Goal: Task Accomplishment & Management: Use online tool/utility

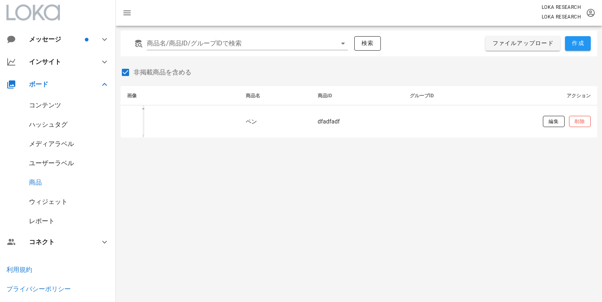
click at [234, 179] on div "商品名/商品ID/グループIDで検索 検索 ファイルアップロード 作成 非掲載商品を含める 画像 商品名 商品ID グループID アクション ペン dfadf…" at bounding box center [359, 164] width 486 height 276
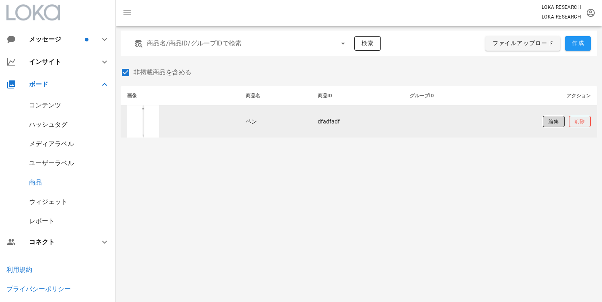
click at [543, 122] on button "編集" at bounding box center [554, 121] width 22 height 11
type input "ペン"
type input "dfadfadf"
type input "https://encrypted-tbn3.gstatic.com/shopping?q=tbn:ANd9GcQdeprjcoSpXK4TCEP4OL5li…"
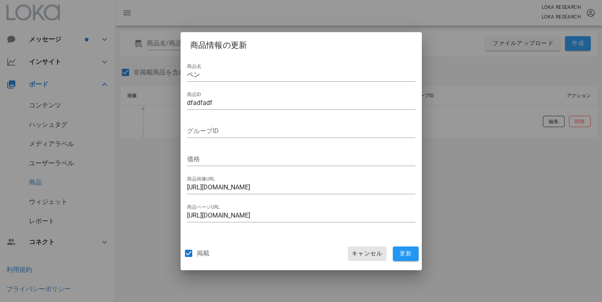
click at [352, 253] on span "キャンセル" at bounding box center [366, 253] width 31 height 7
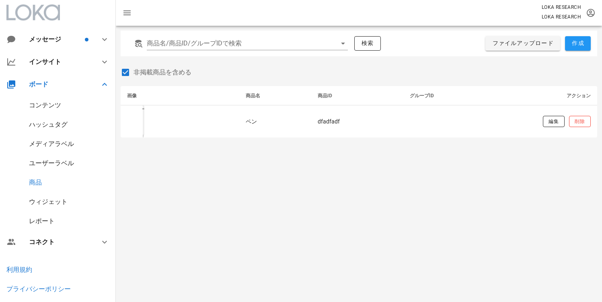
click at [51, 205] on div "ウィジェット" at bounding box center [48, 202] width 39 height 8
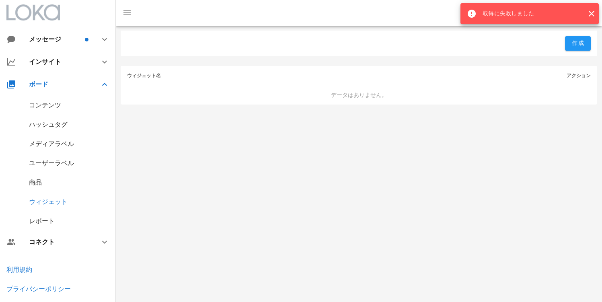
click at [244, 184] on div "作成 ウィジェット名 アクション データはありません。" at bounding box center [359, 164] width 486 height 276
click at [49, 196] on div "ウィジェット" at bounding box center [58, 201] width 116 height 19
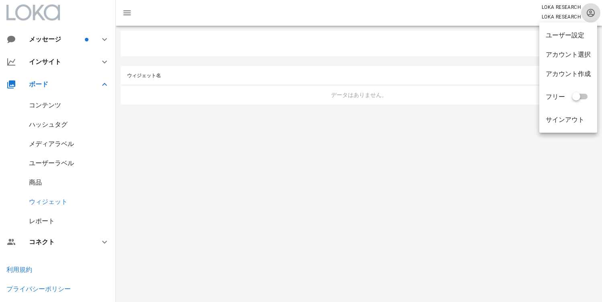
click at [592, 11] on icon "button" at bounding box center [591, 13] width 10 height 10
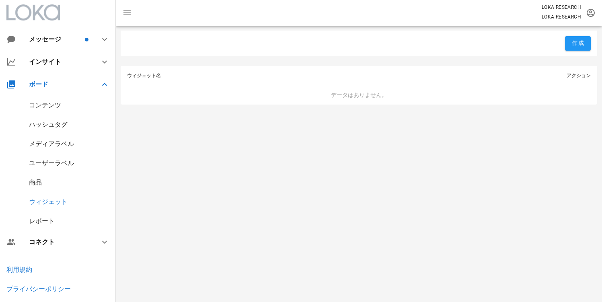
click at [456, 41] on div "作成" at bounding box center [359, 44] width 476 height 26
click at [45, 109] on div "コンテンツ" at bounding box center [58, 105] width 116 height 19
click at [45, 109] on div "コンテンツ" at bounding box center [45, 105] width 32 height 8
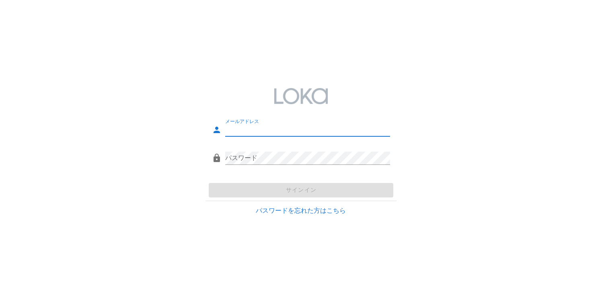
drag, startPoint x: 195, startPoint y: 118, endPoint x: 251, endPoint y: 128, distance: 56.5
click at [197, 118] on div "メールアドレス パスワード サインイン パスワードを忘れた方はこちら" at bounding box center [301, 151] width 602 height 148
click at [251, 128] on input "メールアドレス" at bounding box center [307, 129] width 165 height 13
click at [366, 273] on div "メールアドレス Eメールの形式で入力してください。 パスワード サインイン パスワードを忘れた方はこちら" at bounding box center [301, 151] width 602 height 302
click at [287, 131] on input "メールアドレス" at bounding box center [307, 129] width 165 height 13
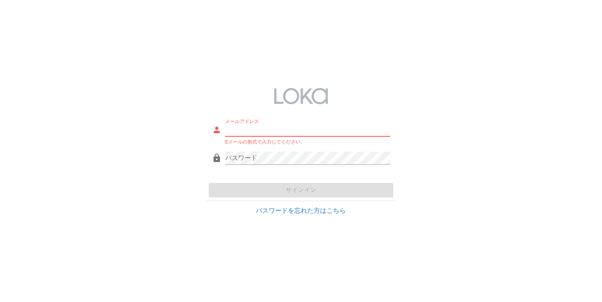
paste input "[EMAIL_ADDRESS][DOMAIN_NAME]"
type input "[EMAIL_ADDRESS][DOMAIN_NAME]"
click at [84, 115] on div "メールアドレス system@loka.co.jp Eメールの形式で入力してください。 パスワード サインイン パスワードを忘れた方はこちら" at bounding box center [301, 151] width 602 height 148
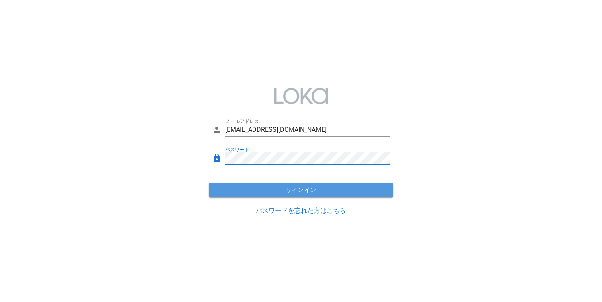
click at [254, 185] on button "サインイン" at bounding box center [301, 190] width 185 height 14
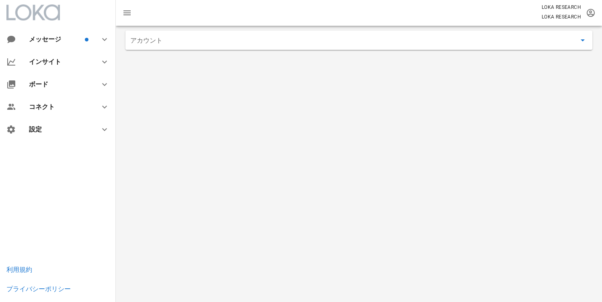
click at [180, 116] on div "アカウント" at bounding box center [359, 164] width 486 height 276
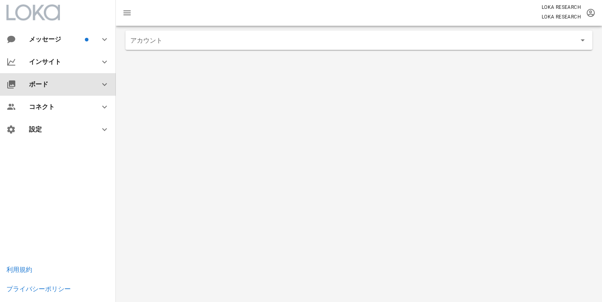
click at [62, 90] on div "ボード" at bounding box center [58, 84] width 116 height 23
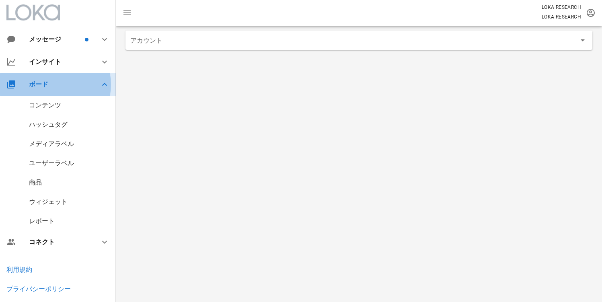
click at [61, 90] on div "ボード" at bounding box center [58, 84] width 116 height 23
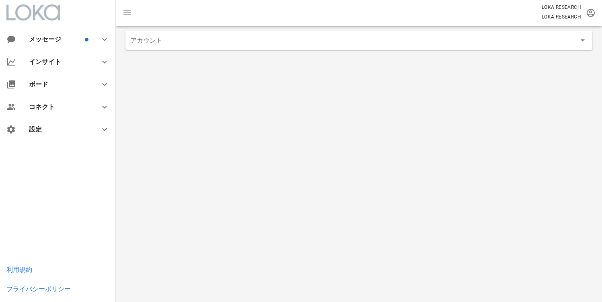
click at [189, 76] on div "アカウント" at bounding box center [359, 164] width 486 height 276
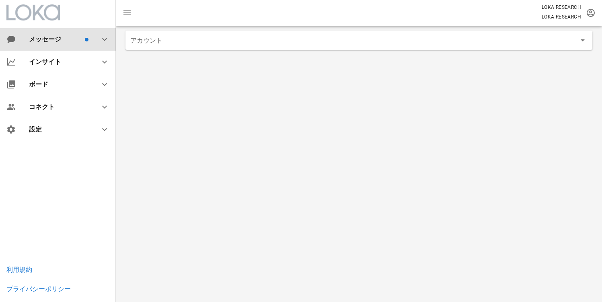
click at [94, 43] on div at bounding box center [99, 40] width 19 height 10
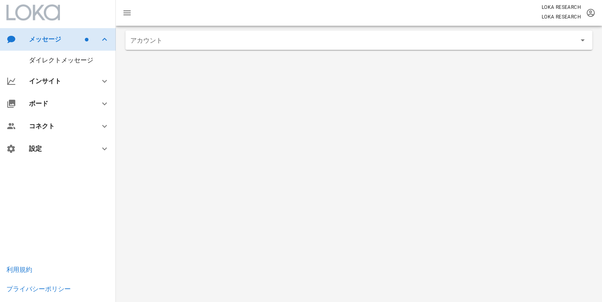
click at [100, 41] on icon at bounding box center [105, 40] width 10 height 10
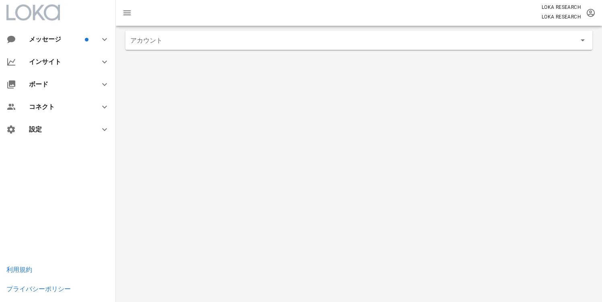
click at [232, 100] on div "アカウント" at bounding box center [359, 164] width 486 height 276
click at [192, 101] on div "アカウント" at bounding box center [359, 164] width 486 height 276
click at [170, 93] on div "アカウント" at bounding box center [359, 164] width 486 height 276
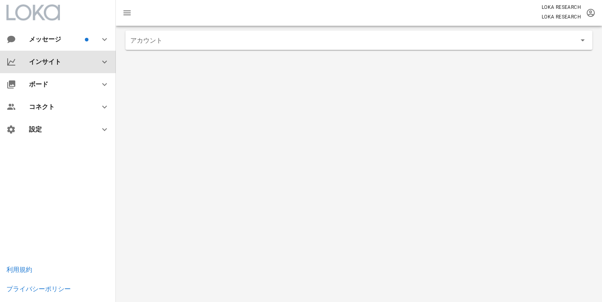
click at [51, 65] on div "インサイト" at bounding box center [59, 62] width 61 height 8
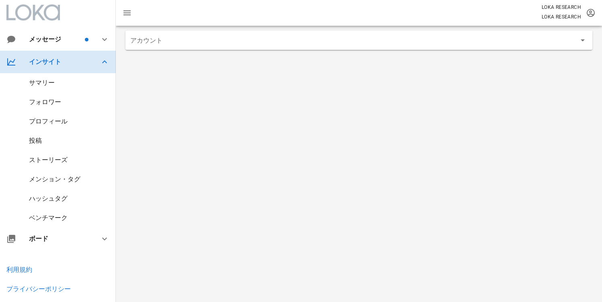
click at [72, 64] on div "インサイト" at bounding box center [59, 62] width 61 height 8
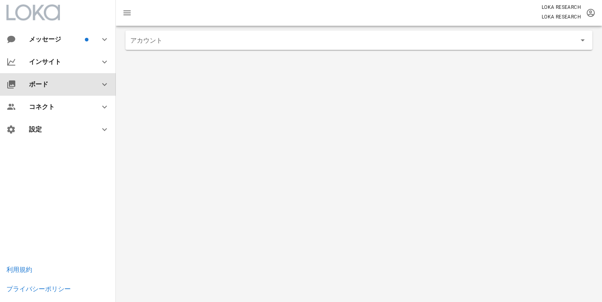
click at [66, 83] on div "ボード" at bounding box center [59, 84] width 61 height 8
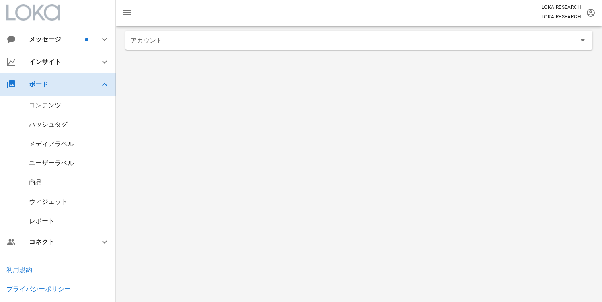
click at [72, 84] on div "ボード" at bounding box center [59, 84] width 61 height 8
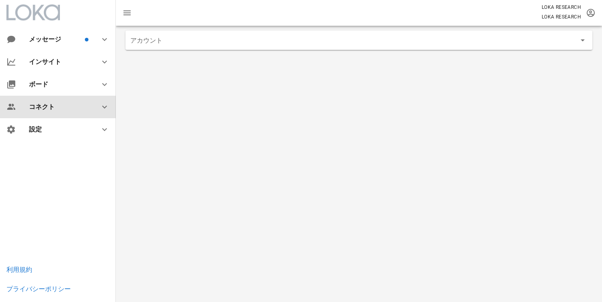
click at [61, 113] on div "コネクト" at bounding box center [58, 107] width 116 height 23
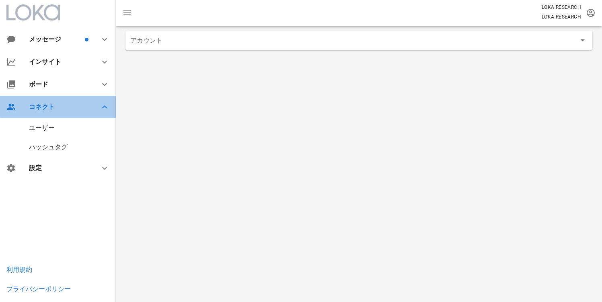
click at [62, 115] on div "コネクト" at bounding box center [58, 107] width 116 height 23
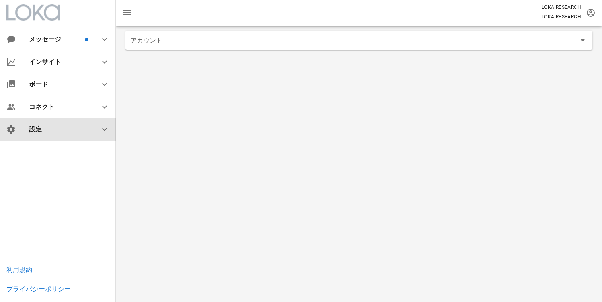
click at [63, 139] on div "設定" at bounding box center [58, 129] width 116 height 23
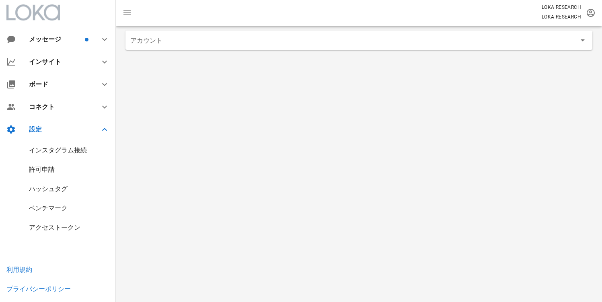
click at [53, 188] on div "ハッシュタグ" at bounding box center [48, 189] width 39 height 8
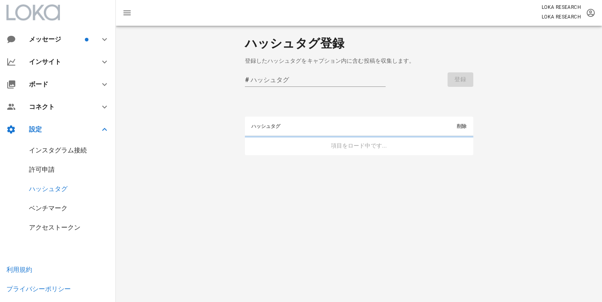
click at [50, 202] on div "ベンチマーク" at bounding box center [58, 208] width 116 height 19
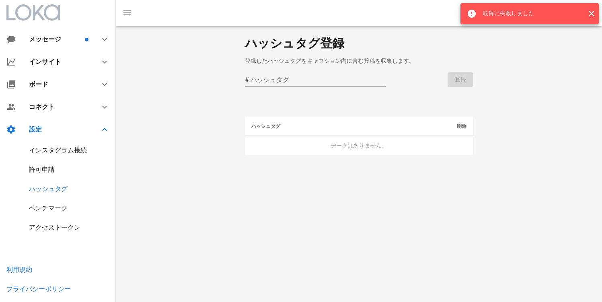
click at [47, 207] on div "ベンチマーク" at bounding box center [48, 208] width 39 height 8
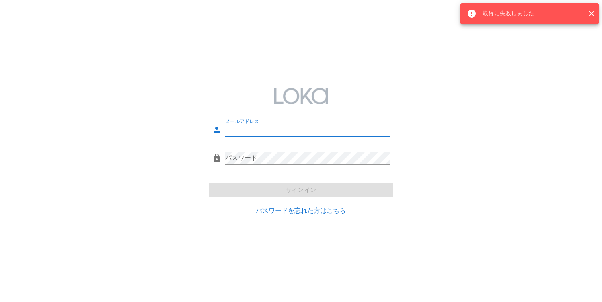
click at [248, 136] on div "メールアドレス" at bounding box center [307, 129] width 165 height 13
click at [263, 131] on input "メールアドレス" at bounding box center [307, 129] width 165 height 13
type input "[EMAIL_ADDRESS][DOMAIN_NAME]"
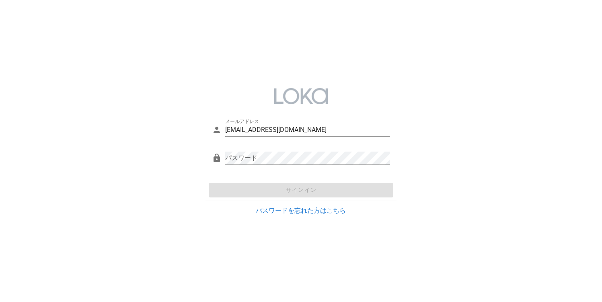
drag, startPoint x: 78, startPoint y: 98, endPoint x: 91, endPoint y: 23, distance: 76.3
click at [75, 97] on div "メールアドレス system@loka.co.jp パスワード サインイン パスワードを忘れた方はこちら" at bounding box center [301, 151] width 602 height 148
click at [252, 135] on input "メールアドレス" at bounding box center [307, 129] width 165 height 13
type input "[EMAIL_ADDRESS][DOMAIN_NAME]"
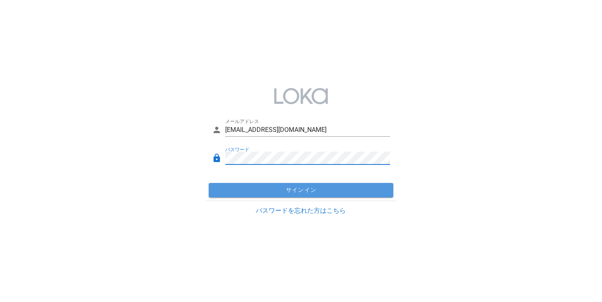
click at [255, 190] on span "サインイン" at bounding box center [301, 190] width 178 height 7
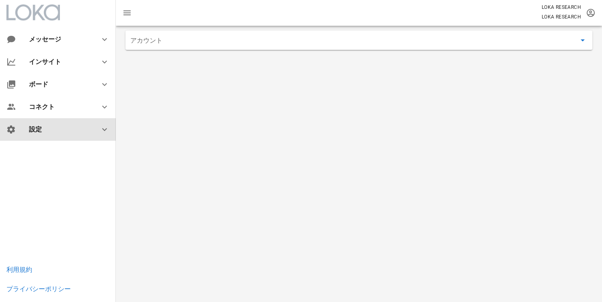
click at [52, 129] on div "設定" at bounding box center [59, 129] width 61 height 8
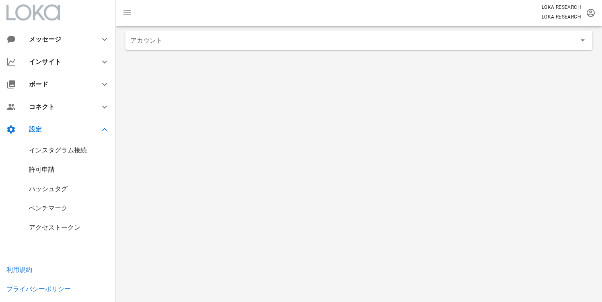
click at [257, 57] on div at bounding box center [358, 56] width 457 height 6
click at [230, 37] on input "アカウント" at bounding box center [353, 40] width 446 height 13
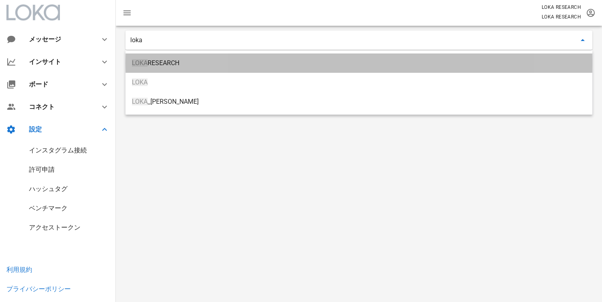
click at [162, 68] on div "LOKA RESEARCH" at bounding box center [359, 62] width 454 height 17
type input "LOKA RESEARCH"
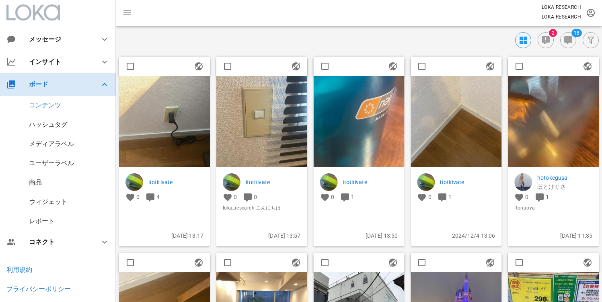
click at [76, 85] on div "ボード" at bounding box center [59, 84] width 61 height 8
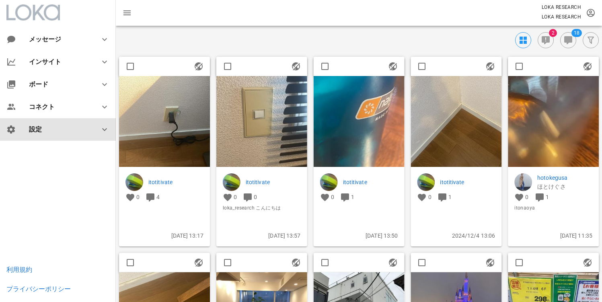
click at [58, 127] on div "設定" at bounding box center [59, 129] width 61 height 8
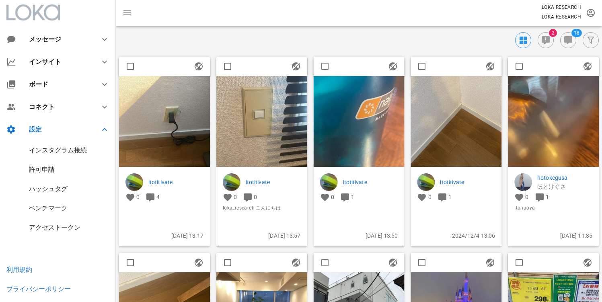
click at [51, 232] on div "アクセストークン" at bounding box center [58, 227] width 116 height 19
click at [51, 230] on div "アクセストークン" at bounding box center [54, 228] width 51 height 8
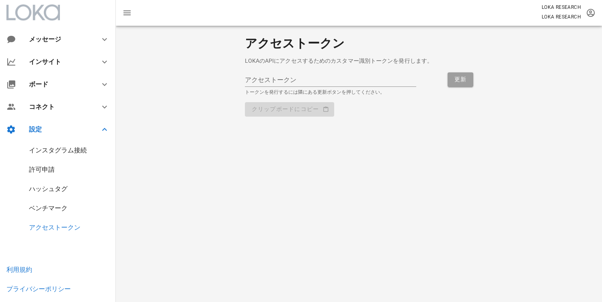
click at [49, 216] on div "ベンチマーク" at bounding box center [58, 208] width 116 height 19
click at [49, 211] on div "ベンチマーク" at bounding box center [48, 208] width 39 height 8
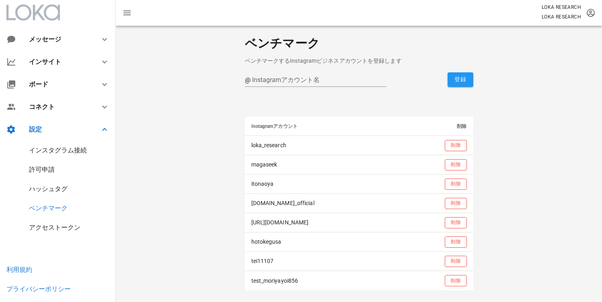
click at [45, 185] on div "ハッシュタグ" at bounding box center [48, 189] width 39 height 8
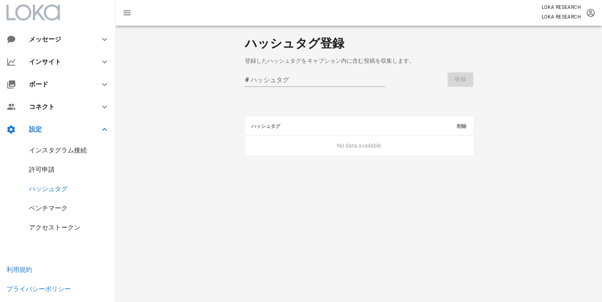
click at [38, 165] on div "許可申請" at bounding box center [58, 169] width 116 height 19
click at [39, 168] on div "許可申請" at bounding box center [42, 170] width 26 height 8
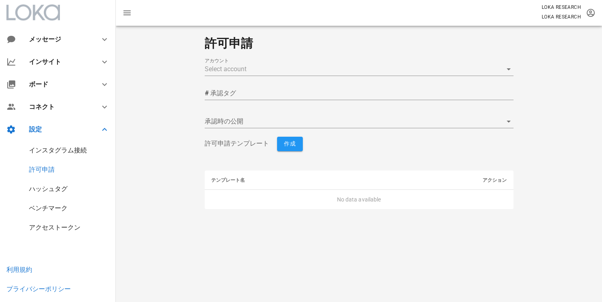
type input "yes"
click at [44, 184] on div "ハッシュタグ" at bounding box center [58, 188] width 116 height 19
click at [45, 186] on div "ハッシュタグ" at bounding box center [48, 189] width 39 height 8
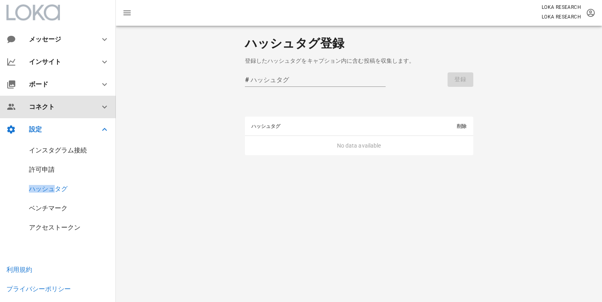
click at [36, 118] on div "コネクト" at bounding box center [58, 107] width 116 height 23
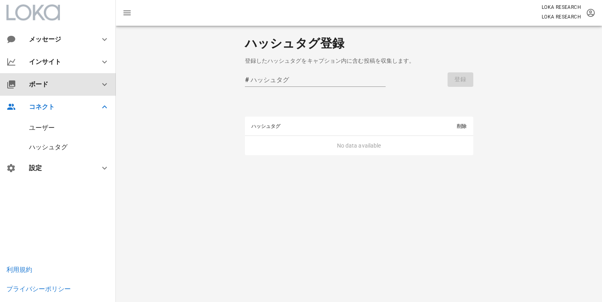
click at [51, 88] on div "ボード" at bounding box center [59, 84] width 61 height 8
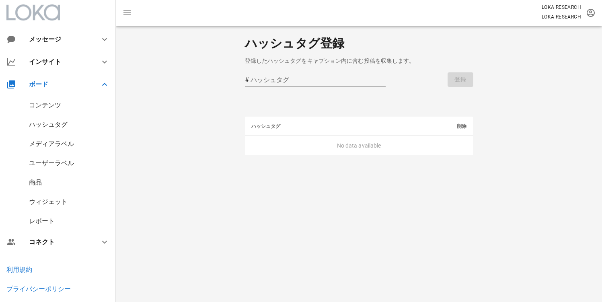
click at [52, 195] on div "ウィジェット" at bounding box center [58, 201] width 116 height 19
click at [51, 199] on div "ウィジェット" at bounding box center [48, 202] width 39 height 8
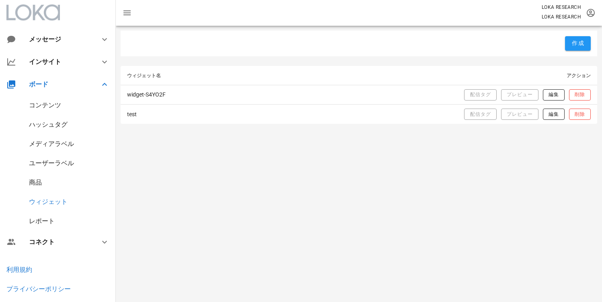
click at [444, 135] on div "作成 ウィジェット名 アクション widget-S4YO2F 配信タグ プレビュー 編集 削除 test 配信タグ プレビュー 編集 削除" at bounding box center [359, 164] width 486 height 276
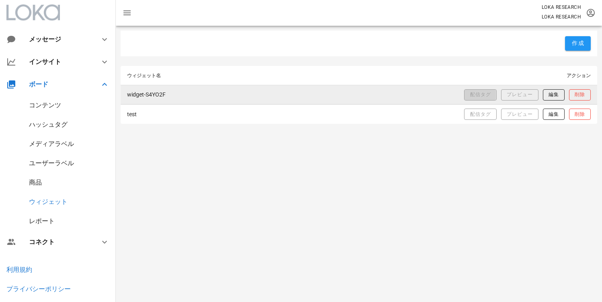
click at [483, 95] on span "配信タグ" at bounding box center [480, 94] width 21 height 7
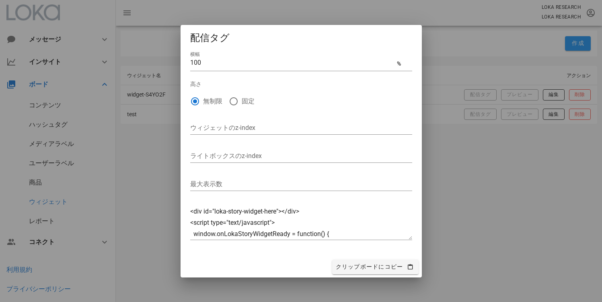
type textarea "<div id="loka-story-widget-here"></div> <script type="text/javascript"> window.…"
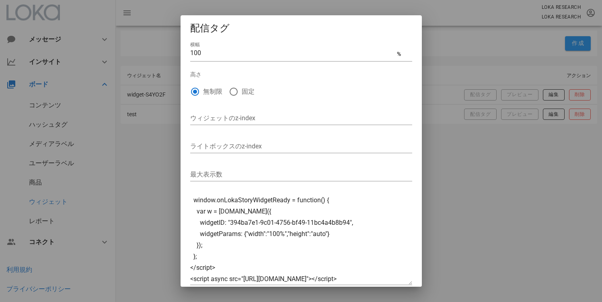
scroll to position [23, 0]
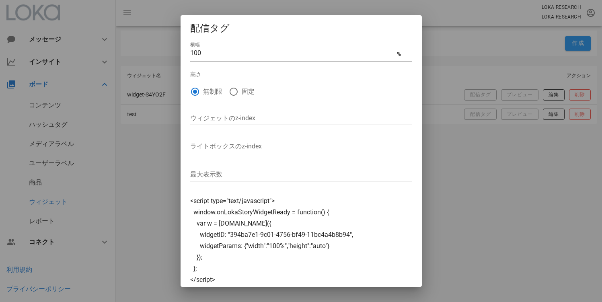
drag, startPoint x: 408, startPoint y: 236, endPoint x: 408, endPoint y: 298, distance: 61.9
click at [408, 298] on div "メッセージ インサイト ボード コンテンツ ハッシュタグ メディアラベル ユーザーラベル 商品 ウィジェット レポート コネクト ユーザー ハッシュタグ 設定…" at bounding box center [301, 151] width 602 height 302
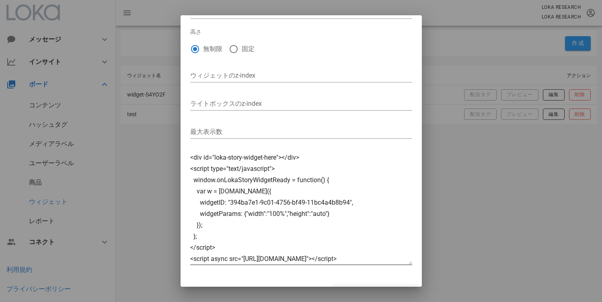
scroll to position [11, 0]
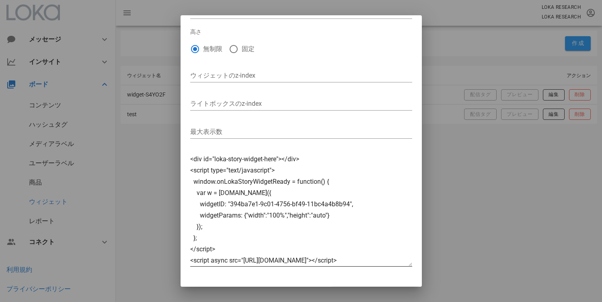
drag, startPoint x: 401, startPoint y: 245, endPoint x: 404, endPoint y: 262, distance: 17.1
click at [404, 262] on textarea "<div id="loka-story-widget-here"></div> <script type="text/javascript"> window.…" at bounding box center [301, 210] width 222 height 113
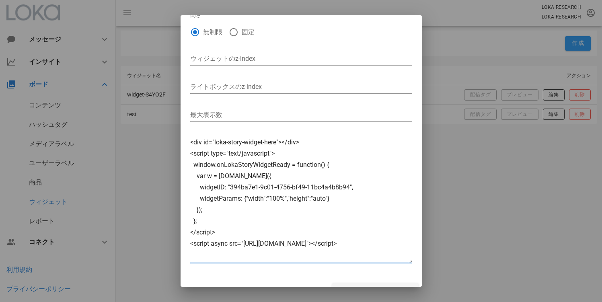
scroll to position [0, 0]
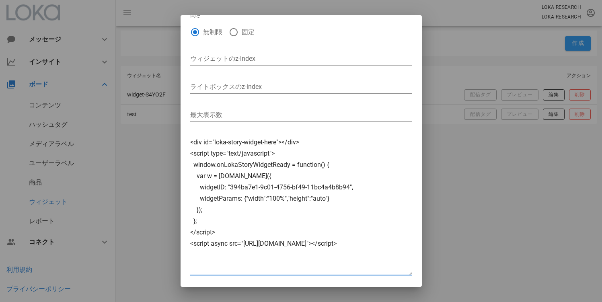
drag, startPoint x: 402, startPoint y: 246, endPoint x: 402, endPoint y: 272, distance: 25.7
click at [402, 272] on textarea "<div id="loka-story-widget-here"></div> <script type="text/javascript"> window.…" at bounding box center [301, 206] width 222 height 138
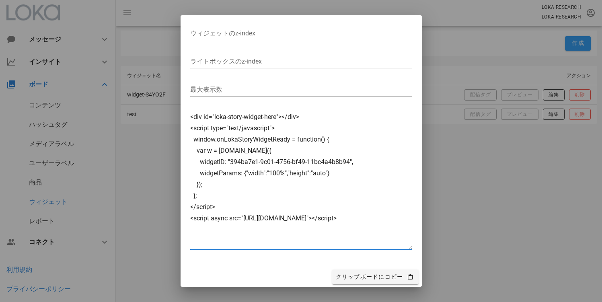
scroll to position [85, 0]
click at [304, 142] on textarea "<div id="loka-story-widget-here"></div> <script type="text/javascript"> window.…" at bounding box center [301, 180] width 222 height 138
click at [253, 151] on textarea "<div id="loka-story-widget-here"></div> <script type="text/javascript"> window.…" at bounding box center [301, 180] width 222 height 138
click at [361, 222] on textarea "<div id="loka-story-widget-here"></div> <script type="text/javascript"> window.…" at bounding box center [301, 180] width 222 height 138
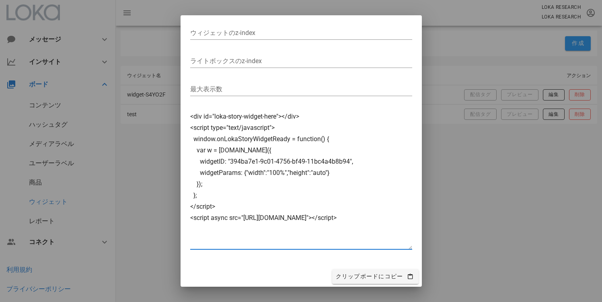
click at [361, 222] on textarea "<div id="loka-story-widget-here"></div> <script type="text/javascript"> window.…" at bounding box center [301, 180] width 222 height 138
click at [386, 218] on textarea "<div id="loka-story-widget-here"></div> <script type="text/javascript"> window.…" at bounding box center [301, 180] width 222 height 138
click at [208, 142] on textarea "<div id="loka-story-widget-here"></div> <script type="text/javascript"> window.…" at bounding box center [301, 180] width 222 height 138
click at [251, 141] on textarea "<div id="loka-story-widget-here"></div> <script type="text/javascript"> window.…" at bounding box center [301, 180] width 222 height 138
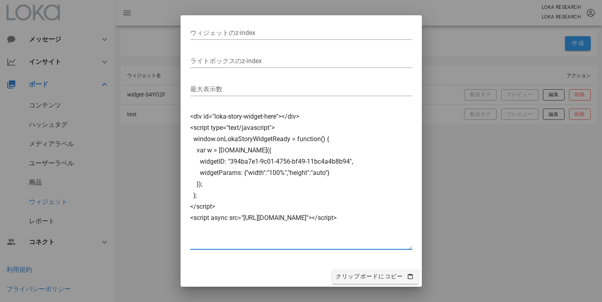
click at [251, 141] on textarea "<div id="loka-story-widget-here"></div> <script type="text/javascript"> window.…" at bounding box center [301, 180] width 222 height 138
click at [246, 148] on textarea "<div id="loka-story-widget-here"></div> <script type="text/javascript"> window.…" at bounding box center [301, 180] width 222 height 138
click at [307, 168] on textarea "<div id="loka-story-widget-here"></div> <script type="text/javascript"> window.…" at bounding box center [301, 180] width 222 height 138
drag, startPoint x: 235, startPoint y: 232, endPoint x: 180, endPoint y: 114, distance: 129.9
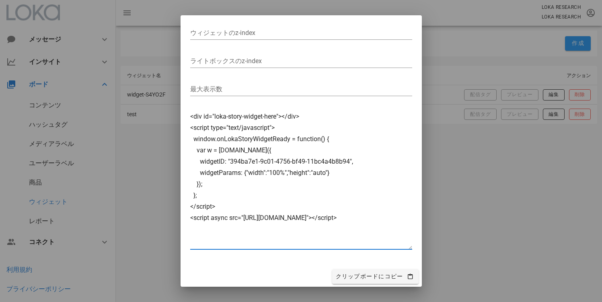
click at [180, 114] on div "メッセージ インサイト ボード コンテンツ ハッシュタグ メディアラベル ユーザーラベル 商品 ウィジェット レポート コネクト ユーザー ハッシュタグ 設定…" at bounding box center [301, 151] width 602 height 302
click at [280, 141] on textarea "<div id="loka-story-widget-here"></div> <script type="text/javascript"> window.…" at bounding box center [301, 180] width 222 height 138
click at [268, 138] on textarea "<div id="loka-story-widget-here"></div> <script type="text/javascript"> window.…" at bounding box center [301, 180] width 222 height 138
click at [300, 140] on textarea "<div id="loka-story-widget-here"></div> <script type="text/javascript"> window.…" at bounding box center [301, 180] width 222 height 138
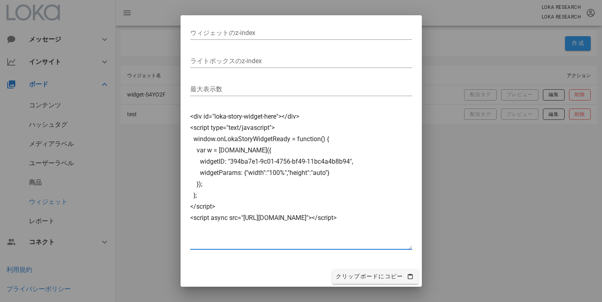
click at [300, 140] on textarea "<div id="loka-story-widget-here"></div> <script type="text/javascript"> window.…" at bounding box center [301, 180] width 222 height 138
click at [262, 143] on textarea "<div id="loka-story-widget-here"></div> <script type="text/javascript"> window.…" at bounding box center [301, 180] width 222 height 138
click at [252, 151] on textarea "<div id="loka-story-widget-here"></div> <script type="text/javascript"> window.…" at bounding box center [301, 180] width 222 height 138
click at [279, 151] on textarea "<div id="loka-story-widget-here"></div> <script type="text/javascript"> window.…" at bounding box center [301, 180] width 222 height 138
